Goal: Share content: Share content

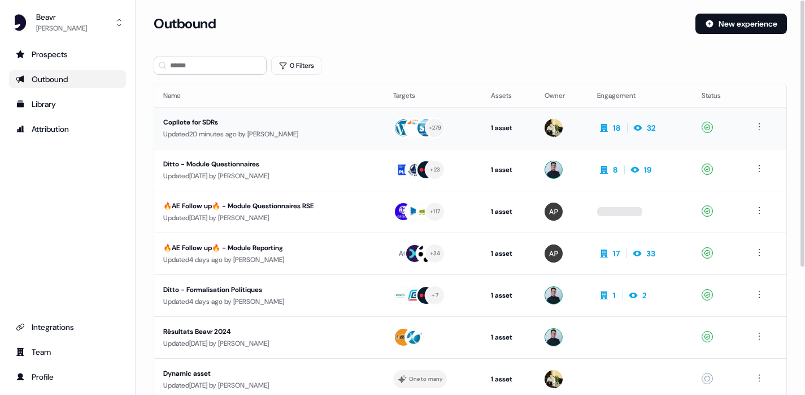
click at [245, 127] on div "Copilote for SDRs Updated 20 minutes ago by [PERSON_NAME]" at bounding box center [269, 127] width 212 height 23
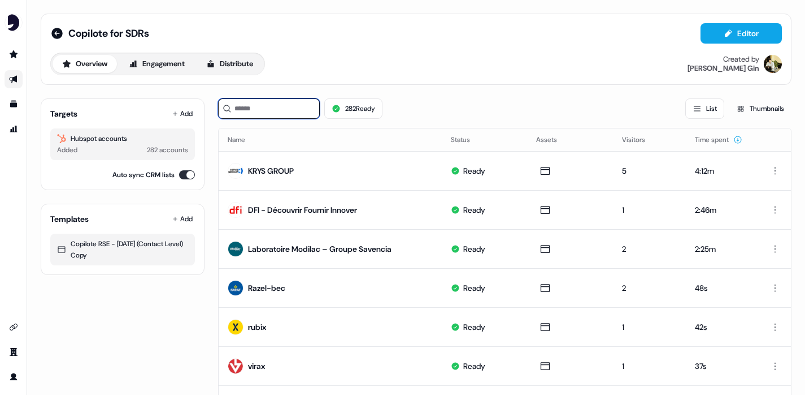
click at [311, 105] on input at bounding box center [269, 108] width 102 height 20
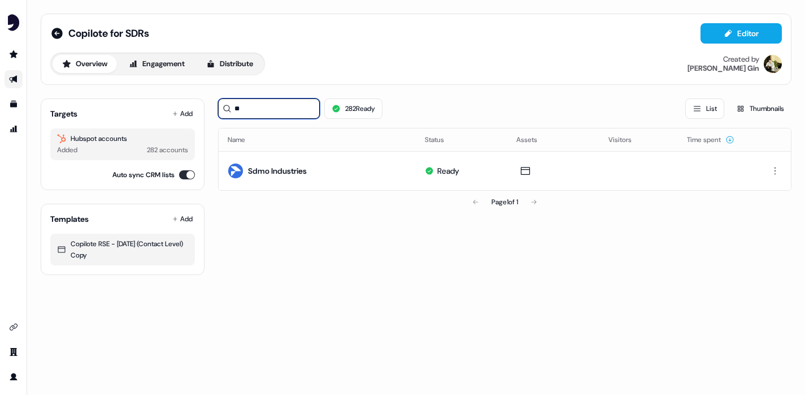
type input "*"
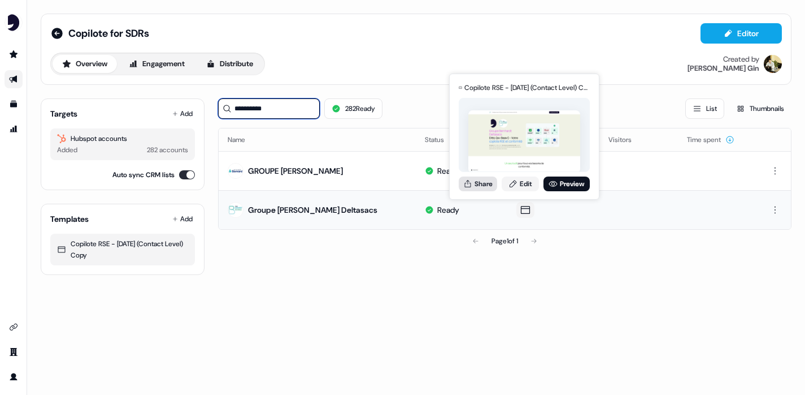
type input "**********"
click at [489, 181] on button "Share" at bounding box center [478, 183] width 38 height 15
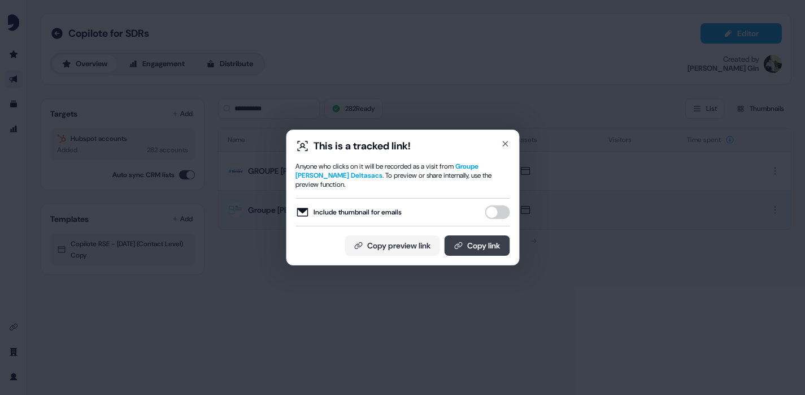
click at [454, 238] on button "Copy link" at bounding box center [477, 245] width 66 height 20
